Goal: Task Accomplishment & Management: Manage account settings

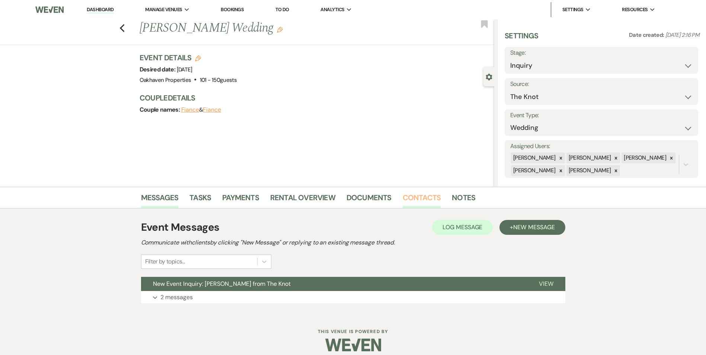
click at [414, 195] on link "Contacts" at bounding box center [422, 200] width 38 height 16
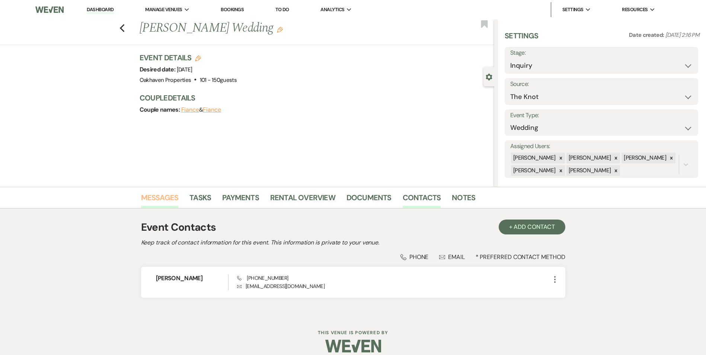
click at [157, 198] on link "Messages" at bounding box center [160, 200] width 38 height 16
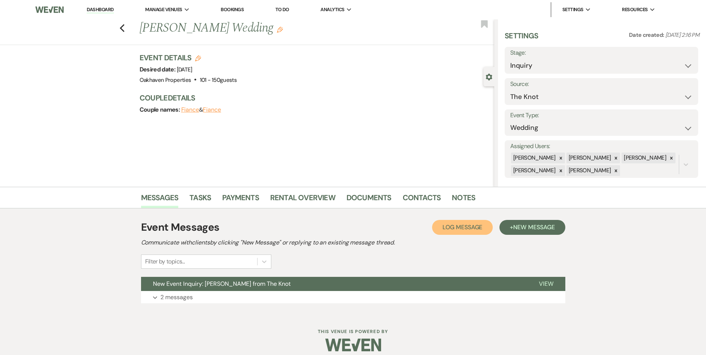
click at [458, 226] on span "Log Message" at bounding box center [463, 227] width 40 height 8
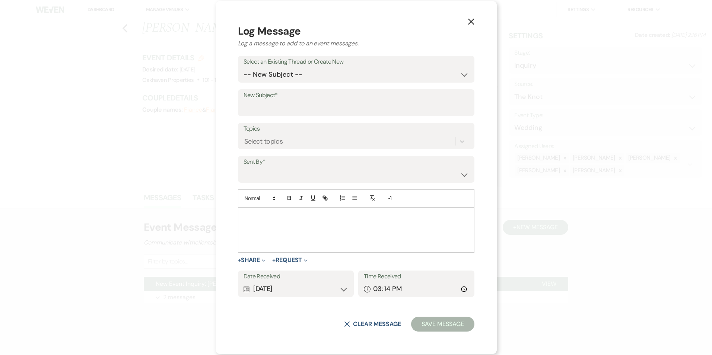
click at [319, 219] on p at bounding box center [356, 216] width 224 height 8
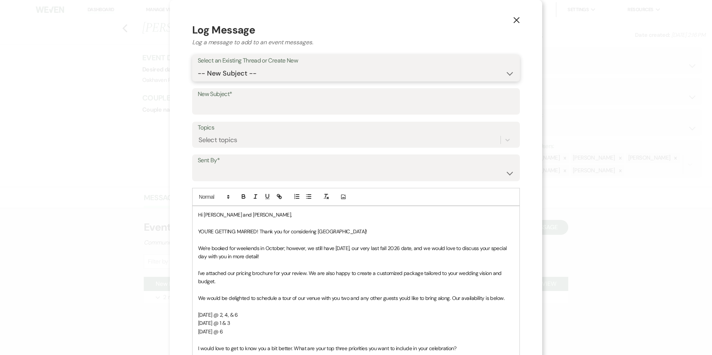
click at [271, 73] on select "-- New Subject -- New Event Inquiry: [PERSON_NAME] from The Knot" at bounding box center [356, 73] width 316 height 15
select select "447855"
click at [198, 66] on select "-- New Subject -- New Event Inquiry: [PERSON_NAME] from The Knot" at bounding box center [356, 73] width 316 height 15
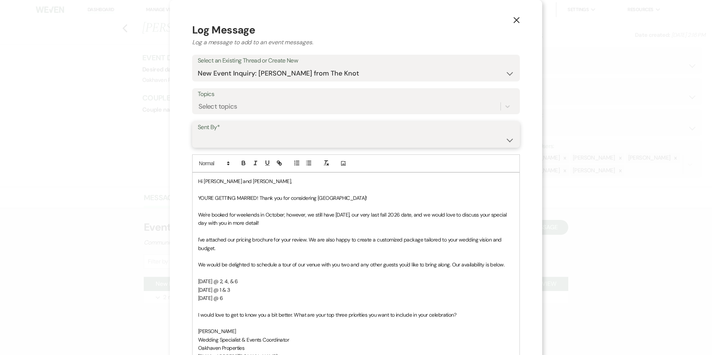
click at [256, 137] on select "[PERSON_NAME] ([EMAIL_ADDRESS][DOMAIN_NAME]) [PERSON_NAME] ([PERSON_NAME][EMAIL…" at bounding box center [356, 140] width 316 height 15
select select "user-127923"
click at [198, 133] on select "[PERSON_NAME] ([EMAIL_ADDRESS][DOMAIN_NAME]) [PERSON_NAME] ([PERSON_NAME][EMAIL…" at bounding box center [356, 140] width 316 height 15
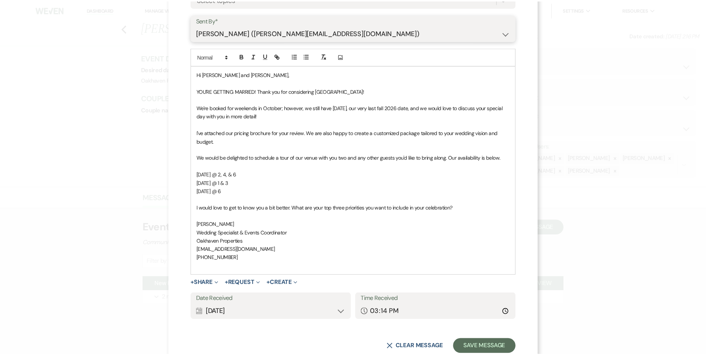
scroll to position [107, 0]
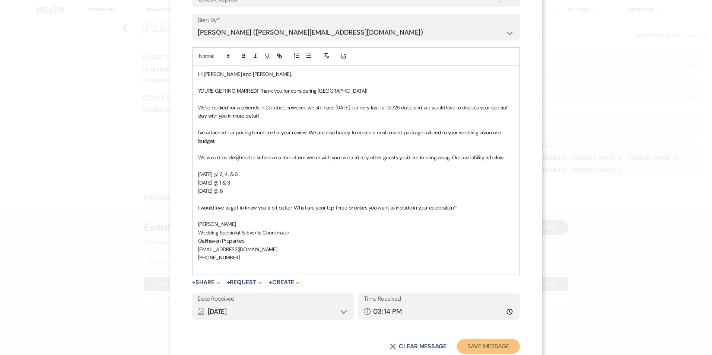
click at [485, 340] on button "Save Message" at bounding box center [488, 346] width 63 height 15
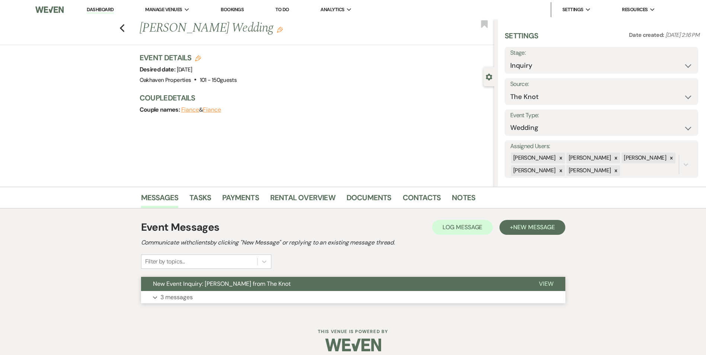
click at [542, 282] on span "View" at bounding box center [546, 284] width 15 height 8
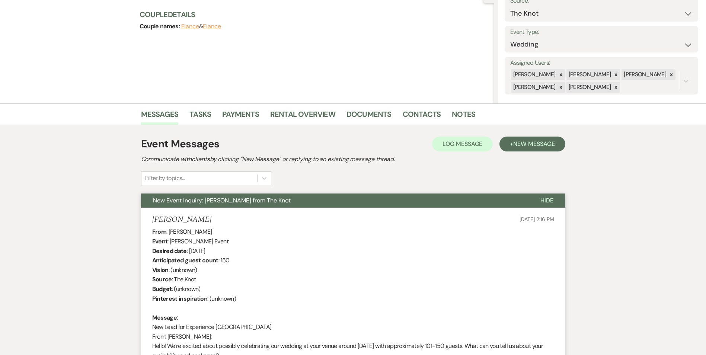
scroll to position [0, 0]
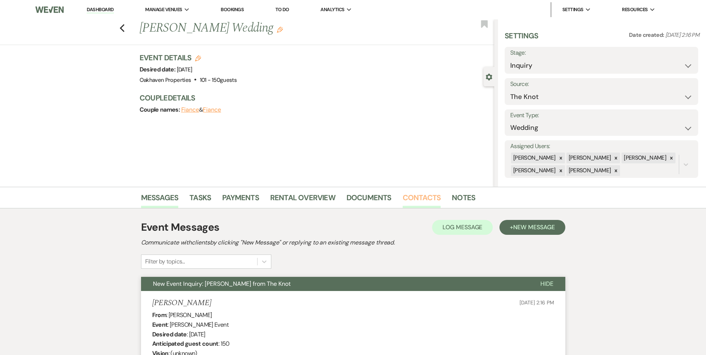
click at [422, 194] on link "Contacts" at bounding box center [422, 200] width 38 height 16
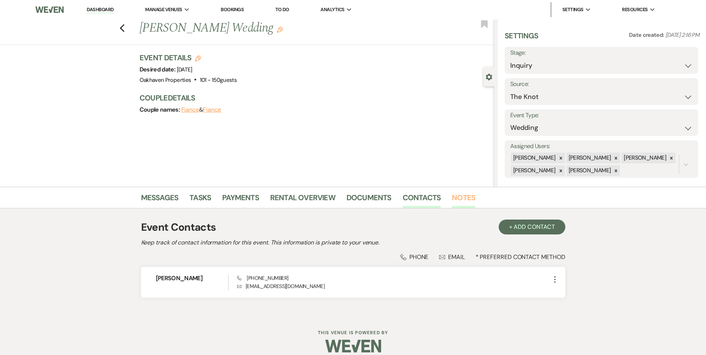
click at [458, 195] on link "Notes" at bounding box center [463, 200] width 23 height 16
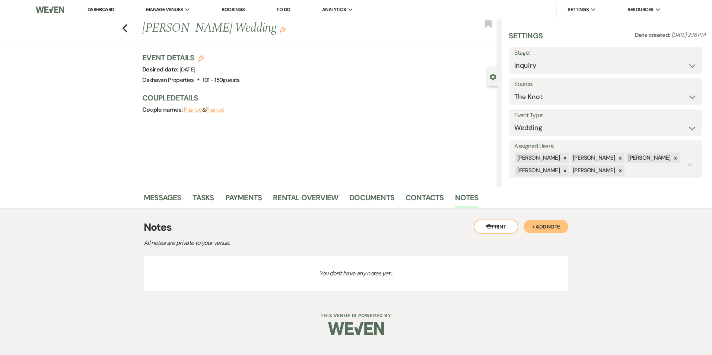
click at [540, 224] on button "+ Add Note" at bounding box center [545, 226] width 45 height 13
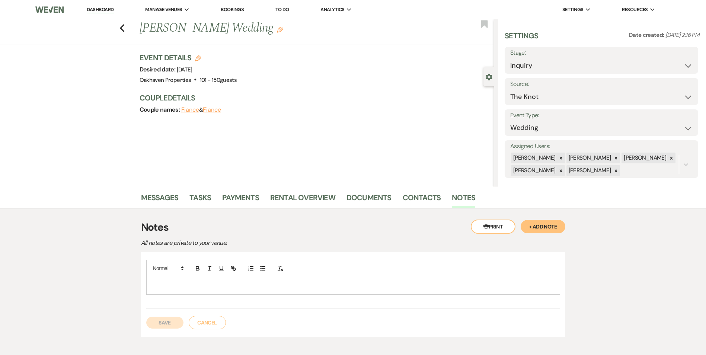
click at [217, 290] on p at bounding box center [353, 286] width 402 height 8
click at [171, 323] on button "Save" at bounding box center [164, 323] width 37 height 12
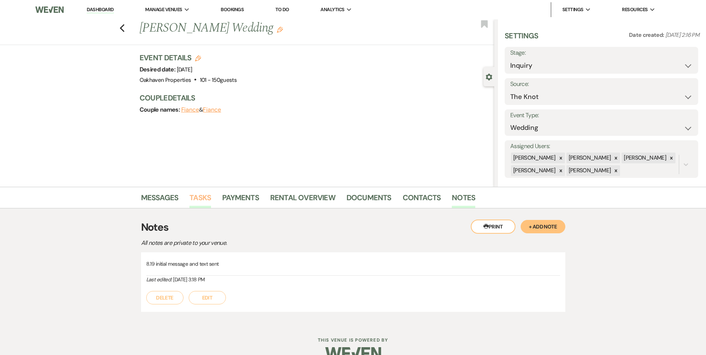
click at [199, 199] on link "Tasks" at bounding box center [200, 200] width 22 height 16
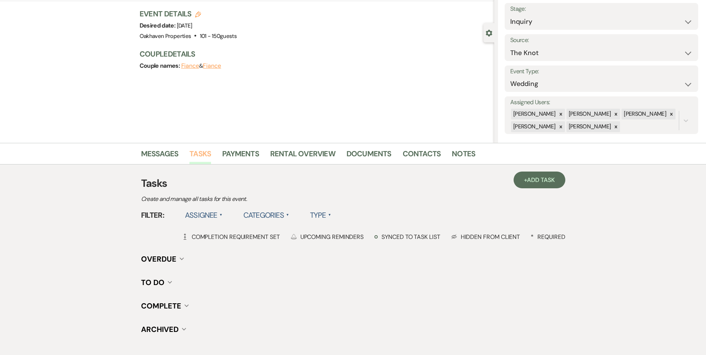
scroll to position [42, 0]
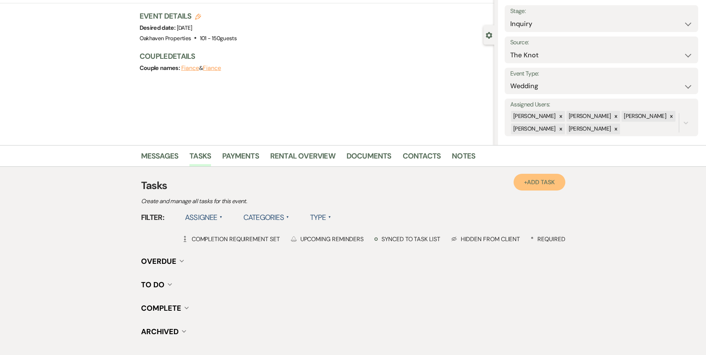
click at [531, 187] on link "+ Add Task" at bounding box center [539, 182] width 51 height 17
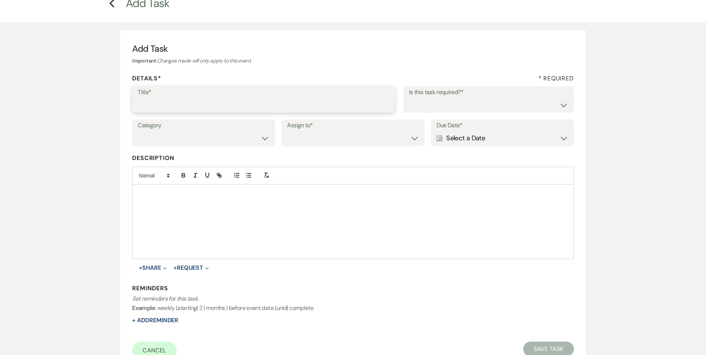
click at [215, 107] on input "Title*" at bounding box center [264, 105] width 252 height 15
type input "2nd follow up call and message"
click at [490, 101] on select "Yes No" at bounding box center [488, 105] width 159 height 15
select select "true"
click at [409, 98] on select "Yes No" at bounding box center [488, 105] width 159 height 15
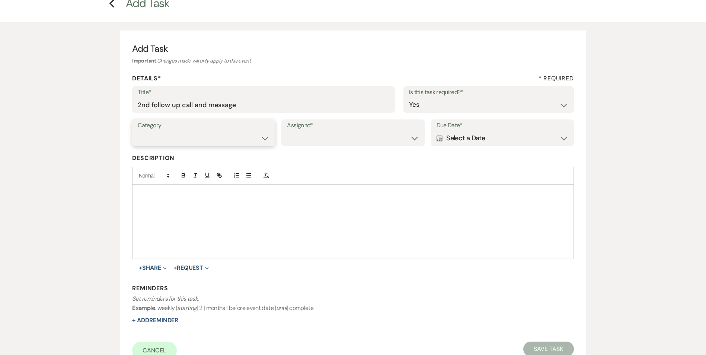
click at [265, 143] on select "Venue Vendors Guests Details Finalize & Share" at bounding box center [204, 138] width 132 height 15
select select "31"
click at [138, 131] on select "Venue Vendors Guests Details Finalize & Share" at bounding box center [204, 138] width 132 height 15
click at [333, 140] on select "Venue Client" at bounding box center [353, 138] width 132 height 15
select select "venueHost"
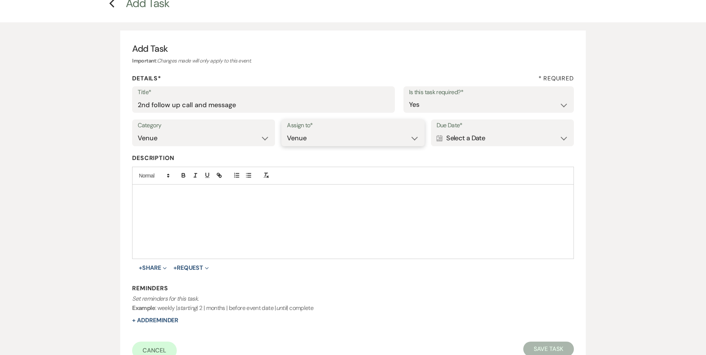
click at [287, 131] on select "Venue Client" at bounding box center [353, 138] width 132 height 15
click at [480, 140] on div "Calendar Select a Date Expand" at bounding box center [503, 138] width 132 height 15
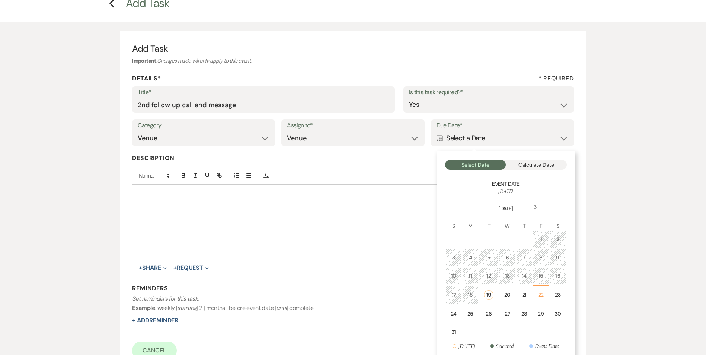
click at [542, 297] on div "22" at bounding box center [541, 295] width 6 height 8
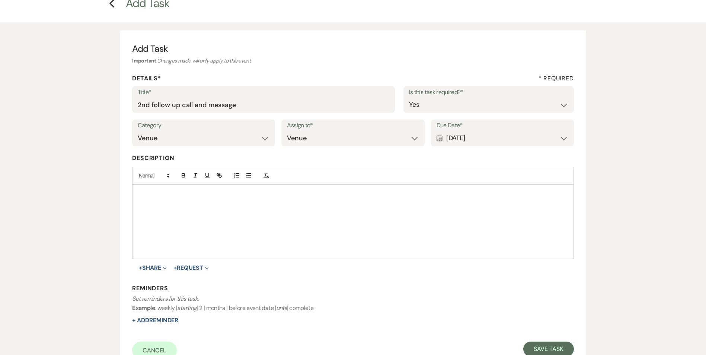
click at [166, 324] on div "Reminders Set reminders for this task. Example : weekly | starting | 2 | months…" at bounding box center [352, 304] width 441 height 41
click at [168, 320] on button "+ Add Reminder" at bounding box center [155, 320] width 46 height 6
select select "host"
select select "days"
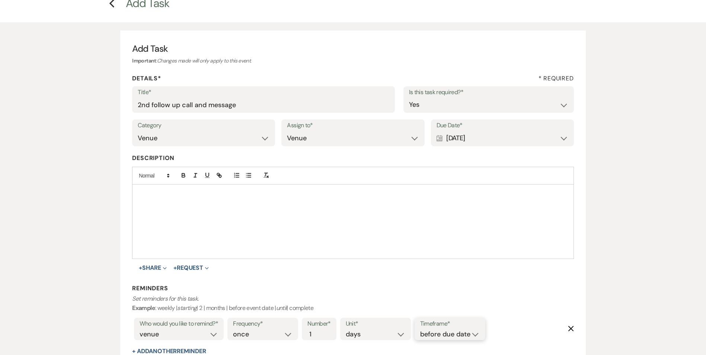
click at [446, 329] on select "before due date after due date on due date on custom date" at bounding box center [450, 334] width 60 height 10
select select "onDueDate"
click at [420, 329] on select "before due date after due date on due date on custom date" at bounding box center [450, 334] width 60 height 10
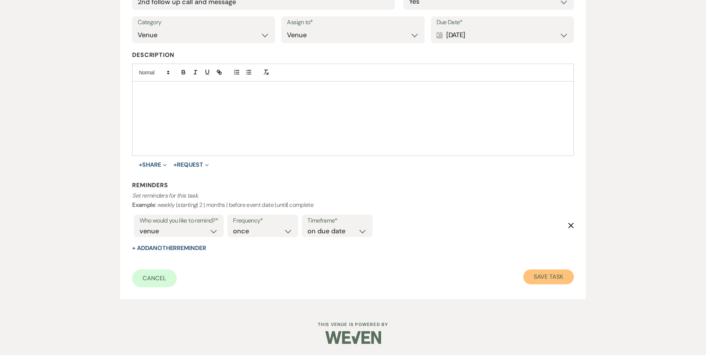
click at [550, 279] on button "Save Task" at bounding box center [548, 276] width 50 height 15
select select "2"
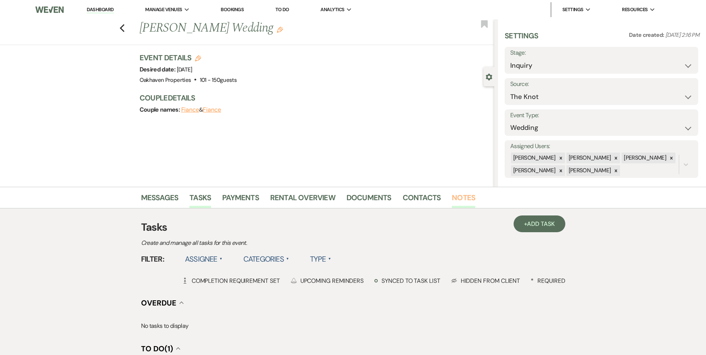
click at [458, 195] on link "Notes" at bounding box center [463, 200] width 23 height 16
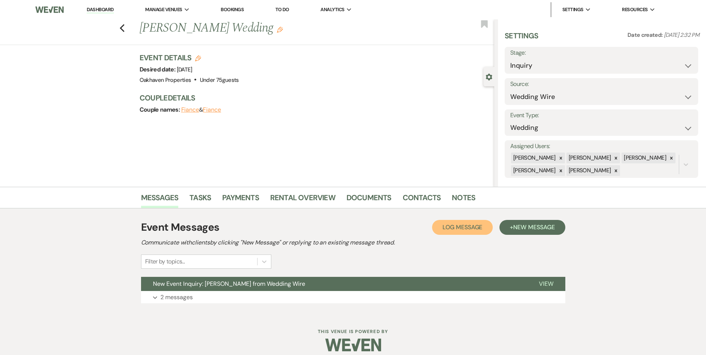
click at [455, 232] on button "Log Log Message" at bounding box center [462, 227] width 61 height 15
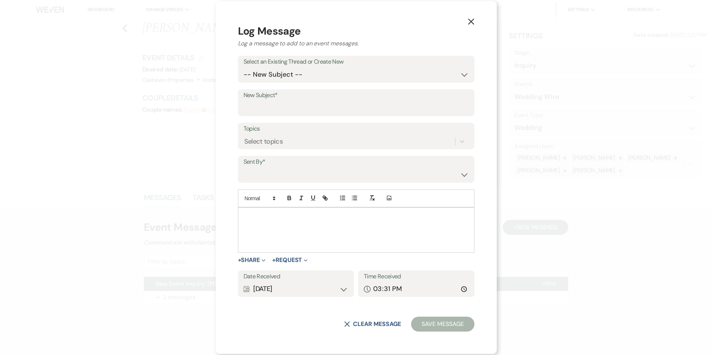
click at [278, 223] on div at bounding box center [356, 230] width 236 height 45
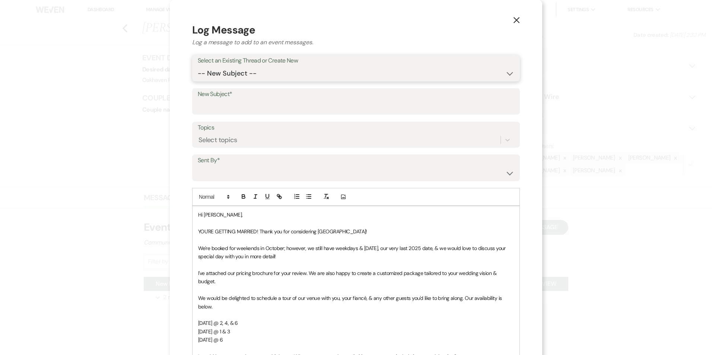
click at [246, 72] on select "-- New Subject -- New Event Inquiry: Veronica Freckleton from Wedding Wire" at bounding box center [356, 73] width 316 height 15
select select "447877"
click at [198, 66] on select "-- New Subject -- New Event Inquiry: Veronica Freckleton from Wedding Wire" at bounding box center [356, 73] width 316 height 15
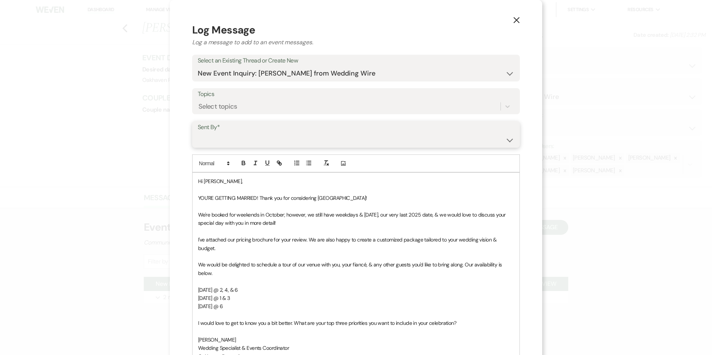
click at [246, 140] on select "Patience Ergish (pdergish@aol.com) Jeanette Wagoner (jeanette@experienceoakhave…" at bounding box center [356, 140] width 316 height 15
select select "user-127923"
click at [198, 133] on select "Patience Ergish (pdergish@aol.com) Jeanette Wagoner (jeanette@experienceoakhave…" at bounding box center [356, 140] width 316 height 15
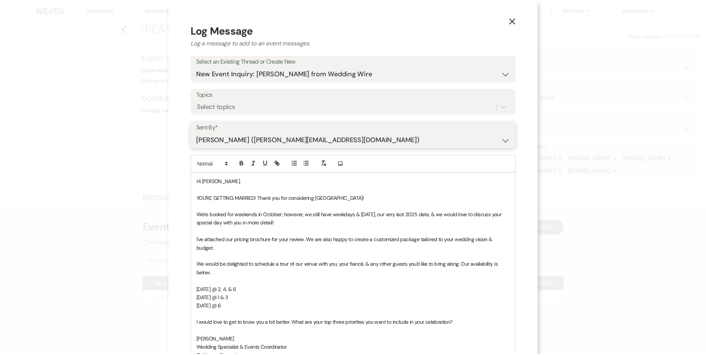
scroll to position [128, 0]
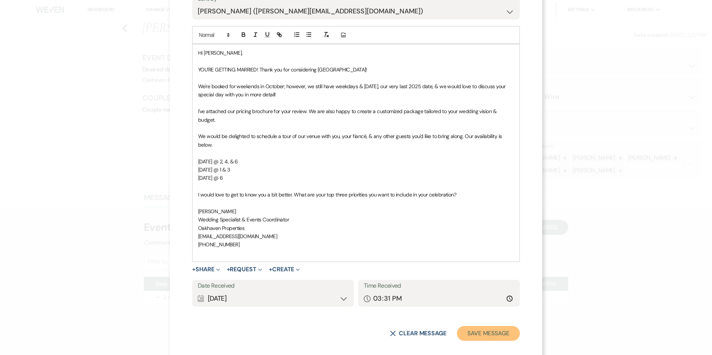
click at [469, 326] on button "Save Message" at bounding box center [488, 333] width 63 height 15
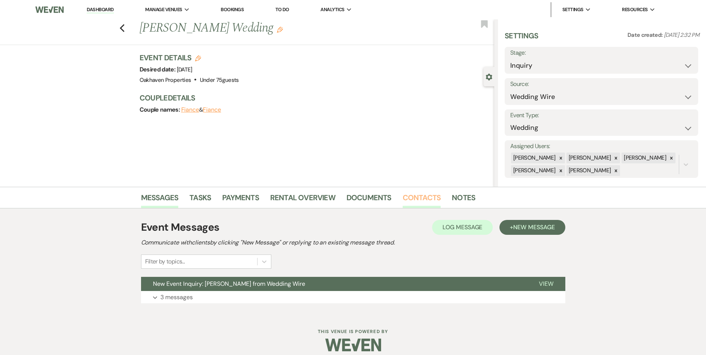
click at [428, 195] on link "Contacts" at bounding box center [422, 200] width 38 height 16
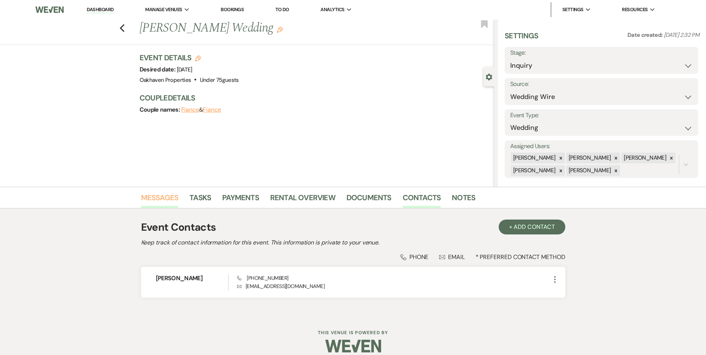
click at [172, 195] on link "Messages" at bounding box center [160, 200] width 38 height 16
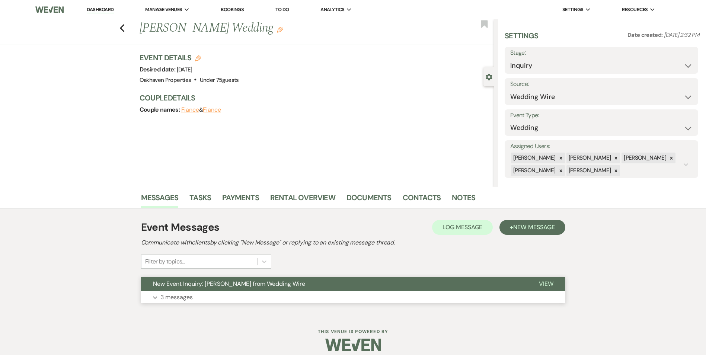
click at [541, 279] on button "View" at bounding box center [546, 284] width 38 height 14
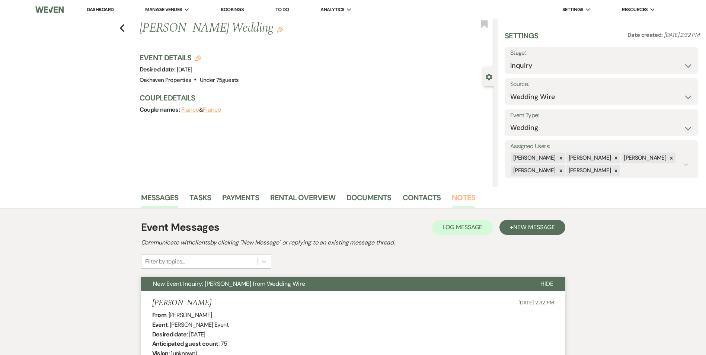
click at [468, 198] on link "Notes" at bounding box center [463, 200] width 23 height 16
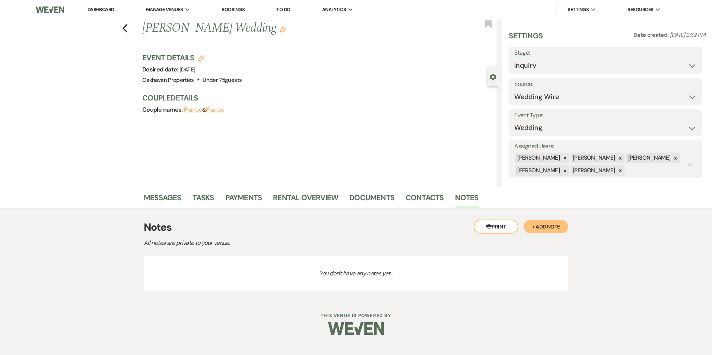
click at [537, 225] on button "+ Add Note" at bounding box center [545, 226] width 45 height 13
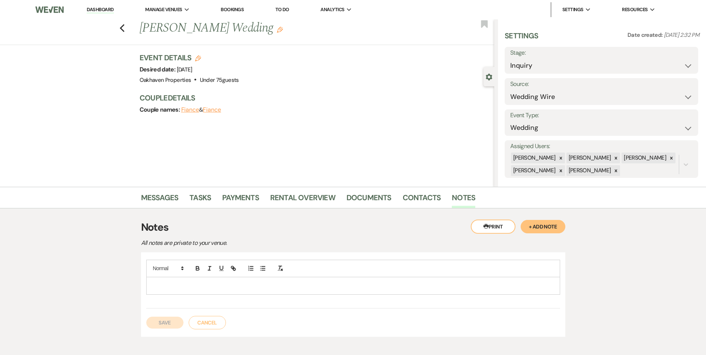
click at [333, 293] on div at bounding box center [353, 285] width 413 height 17
click at [156, 318] on button "Save" at bounding box center [164, 323] width 37 height 12
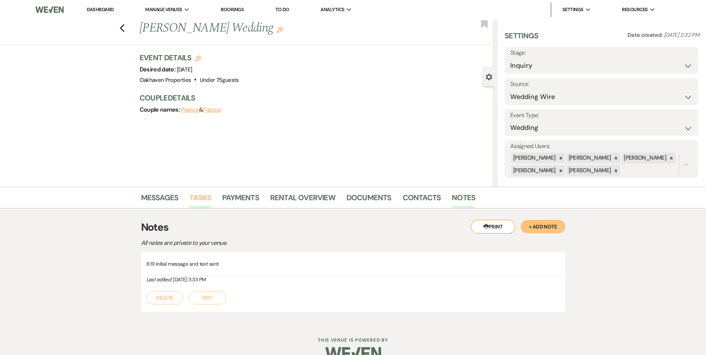
click at [209, 195] on link "Tasks" at bounding box center [200, 200] width 22 height 16
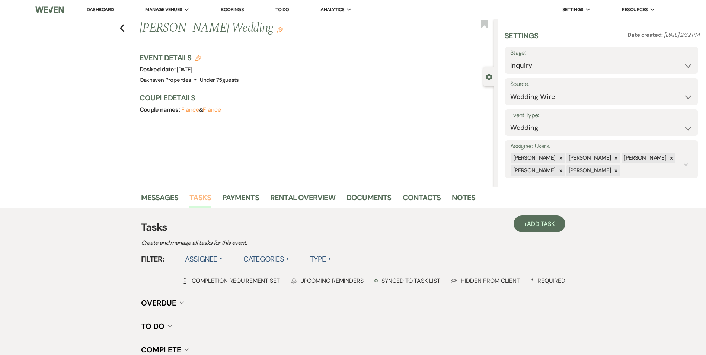
scroll to position [92, 0]
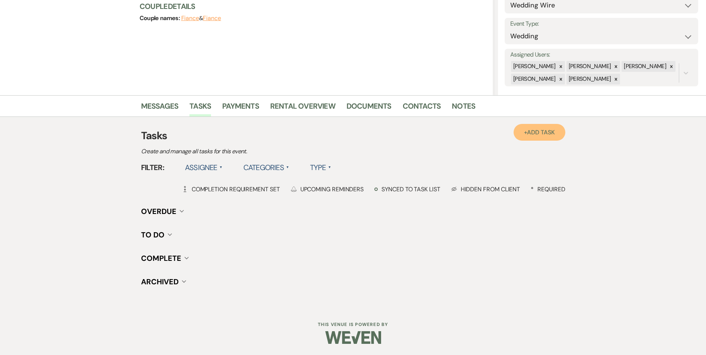
click at [542, 135] on span "Add Task" at bounding box center [541, 132] width 28 height 8
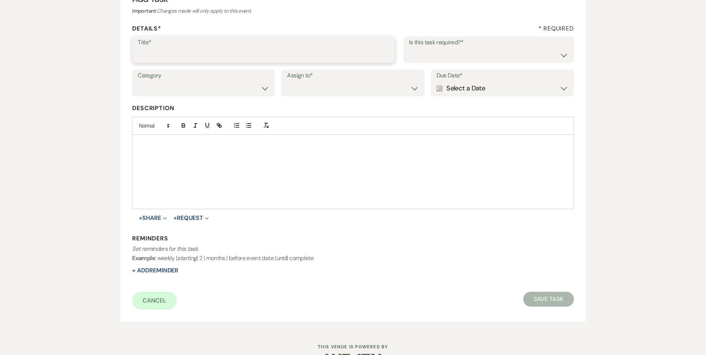
click at [259, 57] on input "Title*" at bounding box center [264, 55] width 252 height 15
type input "2nd follow up call and message"
click at [468, 58] on select "Yes No" at bounding box center [488, 55] width 159 height 15
select select "true"
click at [409, 48] on select "Yes No" at bounding box center [488, 55] width 159 height 15
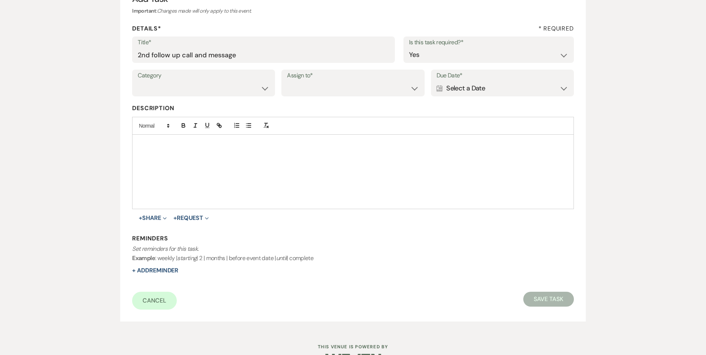
click at [301, 80] on label "Assign to*" at bounding box center [353, 75] width 132 height 11
drag, startPoint x: 301, startPoint y: 80, endPoint x: 248, endPoint y: 88, distance: 53.5
click at [248, 88] on select "Venue Vendors Guests Details Finalize & Share" at bounding box center [204, 88] width 132 height 15
select select "31"
click at [138, 81] on select "Venue Vendors Guests Details Finalize & Share" at bounding box center [204, 88] width 132 height 15
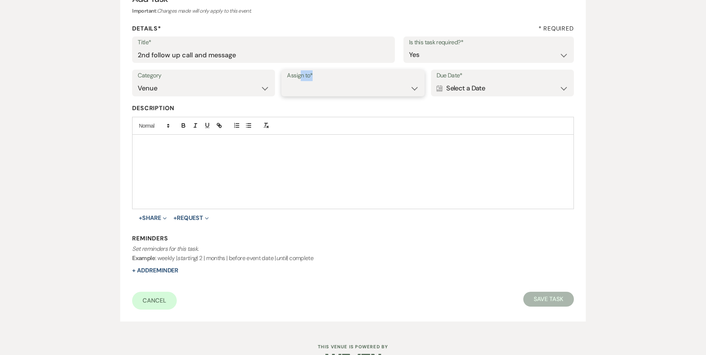
click at [313, 86] on select "Venue Client" at bounding box center [353, 88] width 132 height 15
select select "venueHost"
click at [287, 81] on select "Venue Client" at bounding box center [353, 88] width 132 height 15
click at [504, 89] on div "Calendar Select a Date Expand" at bounding box center [503, 88] width 132 height 15
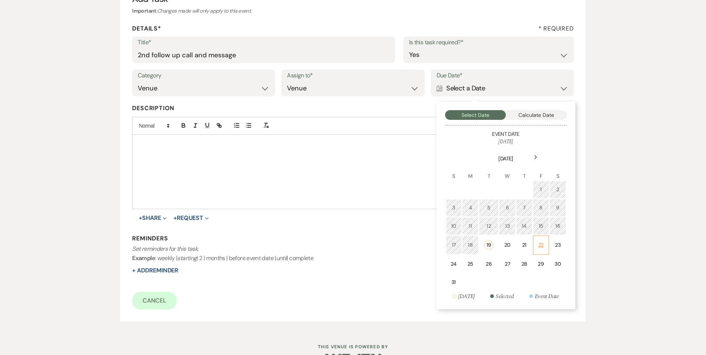
click at [541, 251] on td "22" at bounding box center [541, 245] width 16 height 19
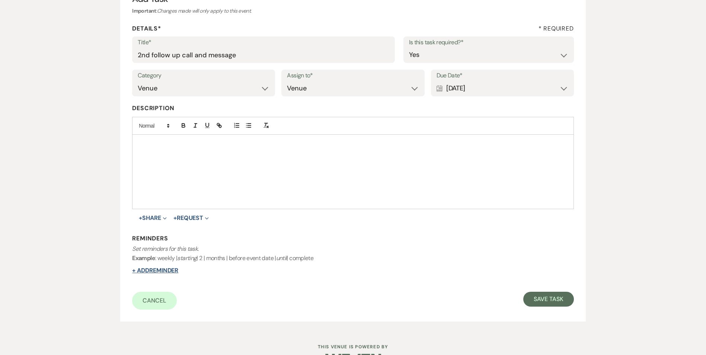
click at [168, 272] on button "+ Add Reminder" at bounding box center [155, 271] width 46 height 6
select select "host"
select select "days"
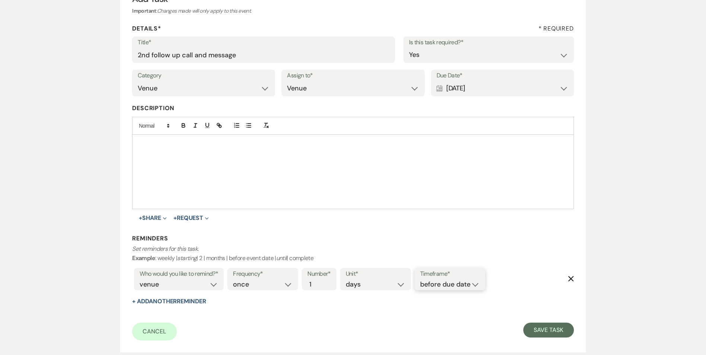
click at [451, 288] on select "before due date after due date on due date on custom date" at bounding box center [450, 285] width 60 height 10
select select "onDueDate"
click at [420, 280] on select "before due date after due date on due date on custom date" at bounding box center [450, 285] width 60 height 10
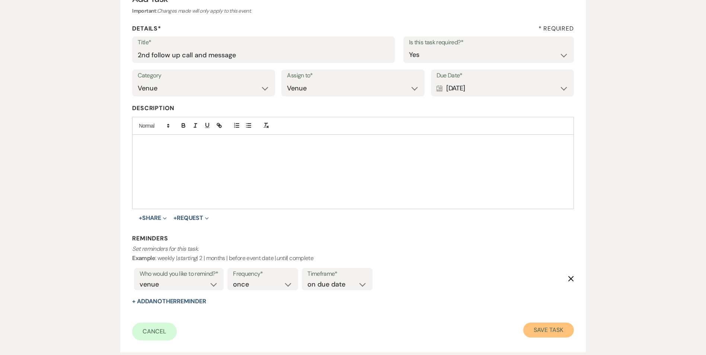
click at [550, 326] on button "Save Task" at bounding box center [548, 330] width 50 height 15
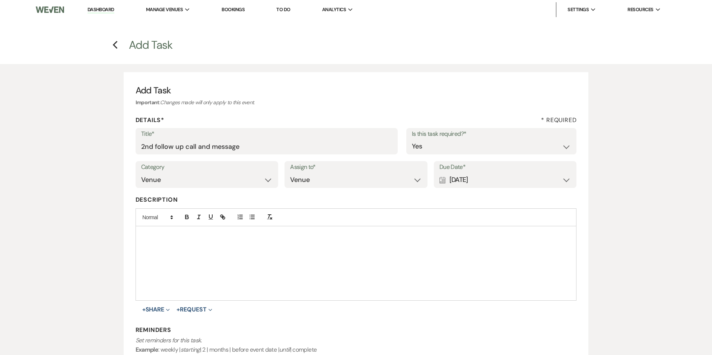
select select "3"
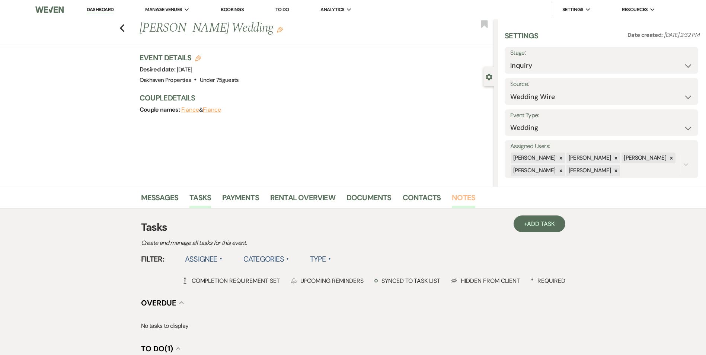
click at [454, 197] on link "Notes" at bounding box center [463, 200] width 23 height 16
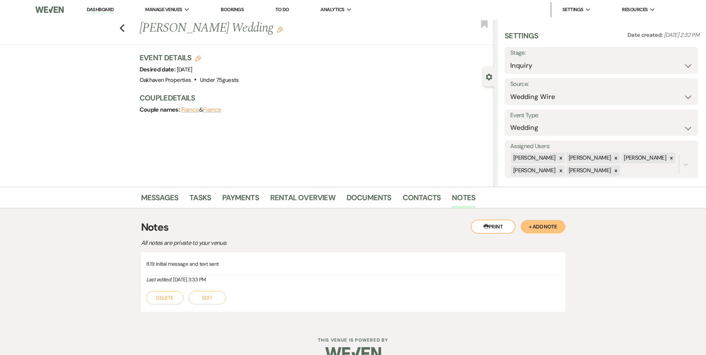
click at [217, 300] on button "Edit" at bounding box center [207, 297] width 37 height 13
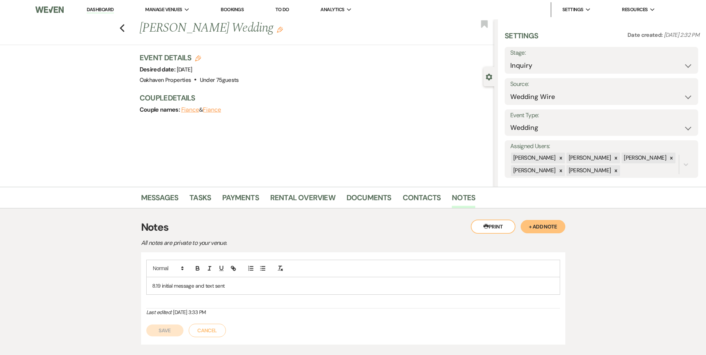
click at [232, 293] on div "8.19 initial message and text sent" at bounding box center [353, 285] width 413 height 17
click at [152, 326] on button "Save" at bounding box center [164, 331] width 37 height 12
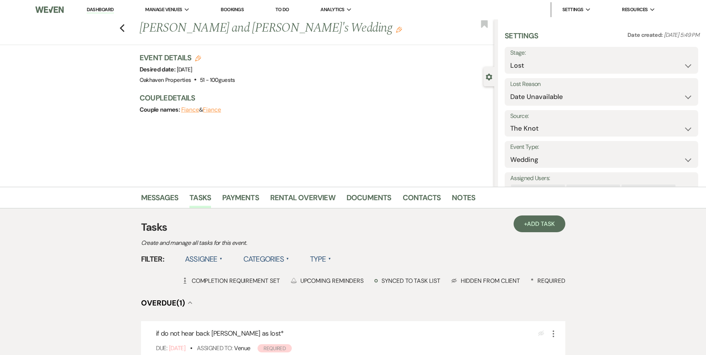
select select "8"
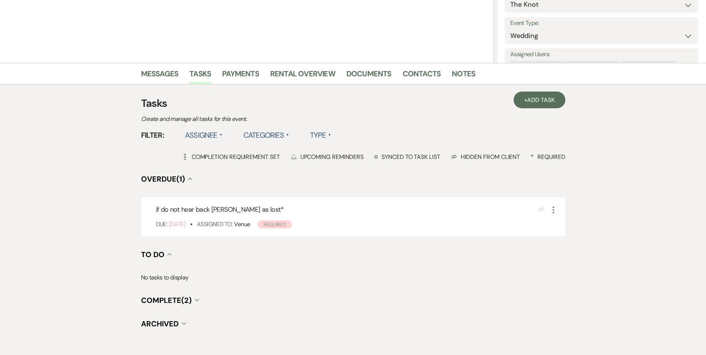
scroll to position [124, 0]
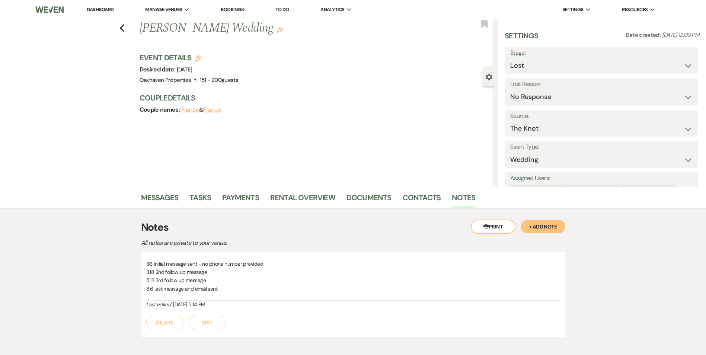
select select "8"
select select "5"
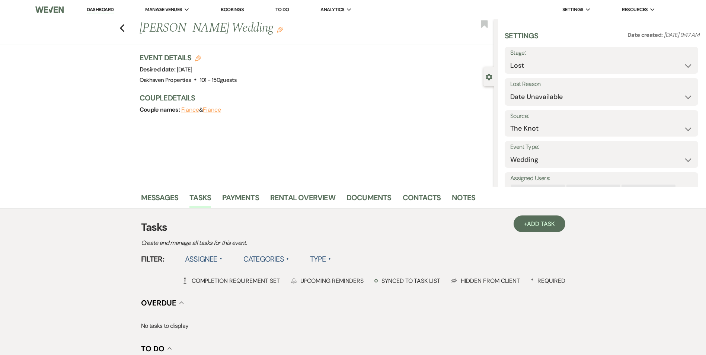
select select "8"
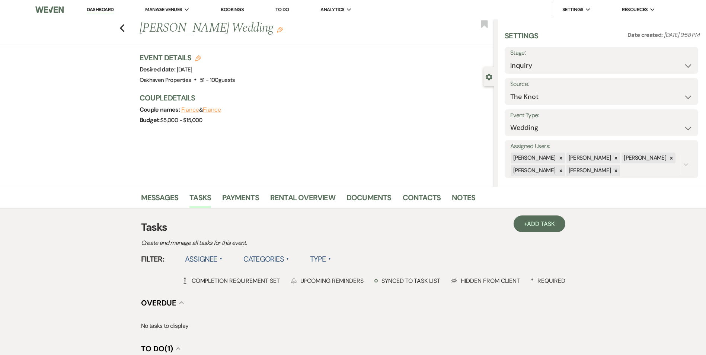
select select "2"
